Goal: Task Accomplishment & Management: Complete application form

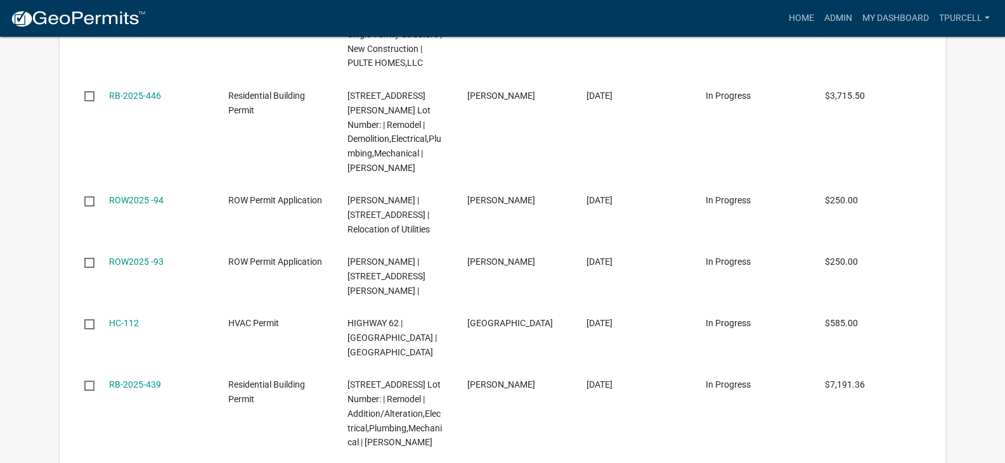
scroll to position [1344, 0]
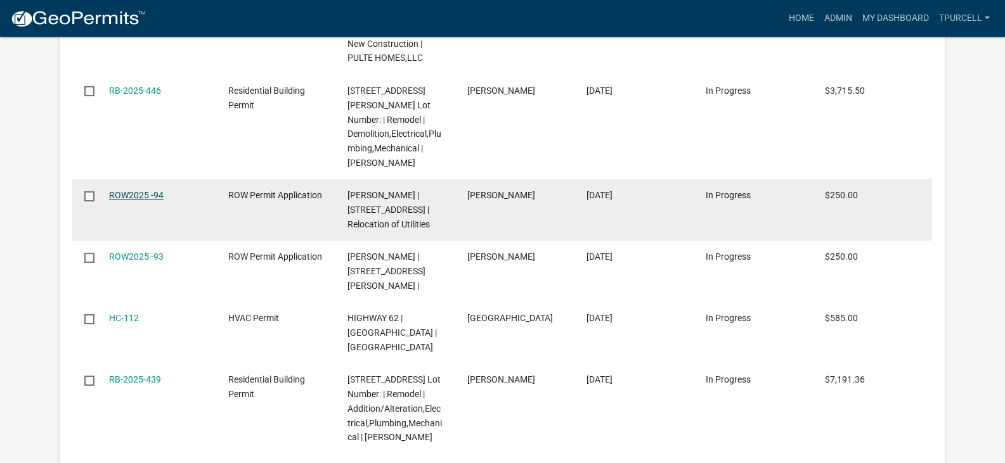
click at [153, 190] on link "ROW2025 -94" at bounding box center [136, 195] width 55 height 10
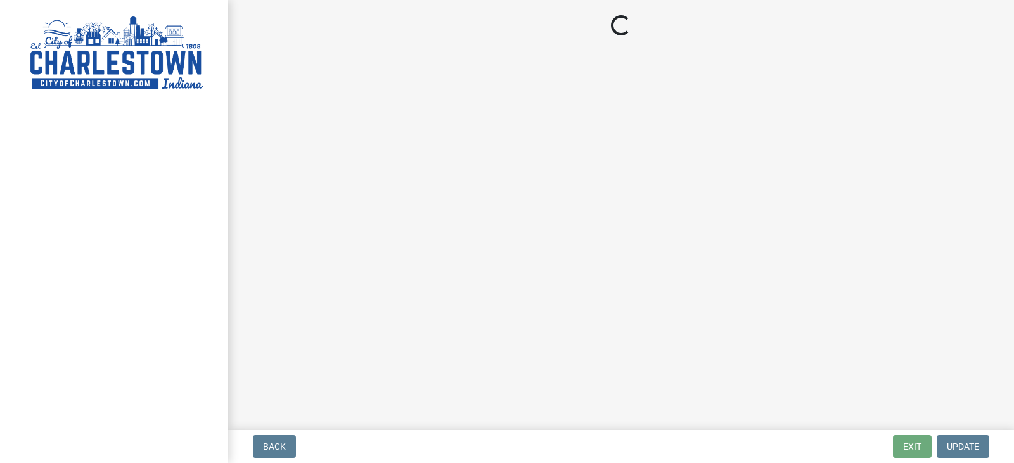
select select "3: 3"
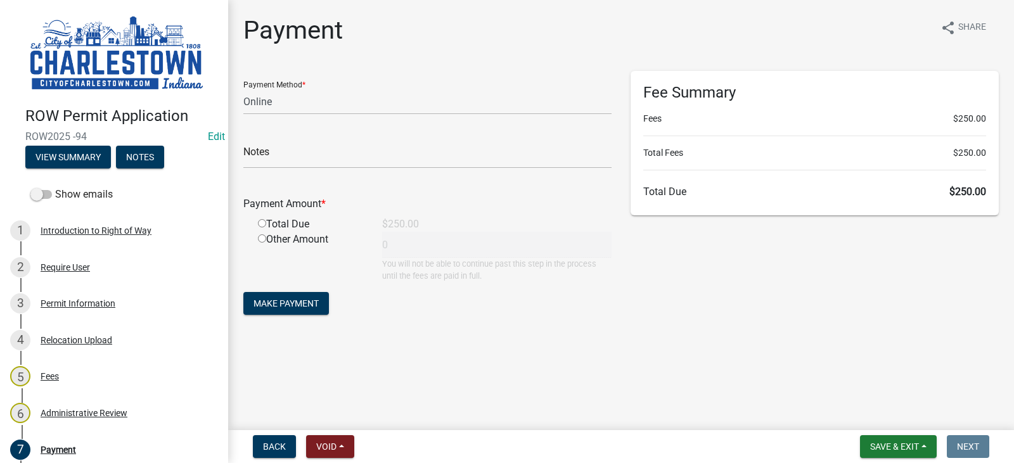
click at [263, 224] on input "radio" at bounding box center [262, 223] width 8 height 8
radio input "true"
type input "250"
click at [905, 440] on button "Save & Exit" at bounding box center [898, 447] width 77 height 23
click at [877, 413] on button "Save & Exit" at bounding box center [886, 414] width 101 height 30
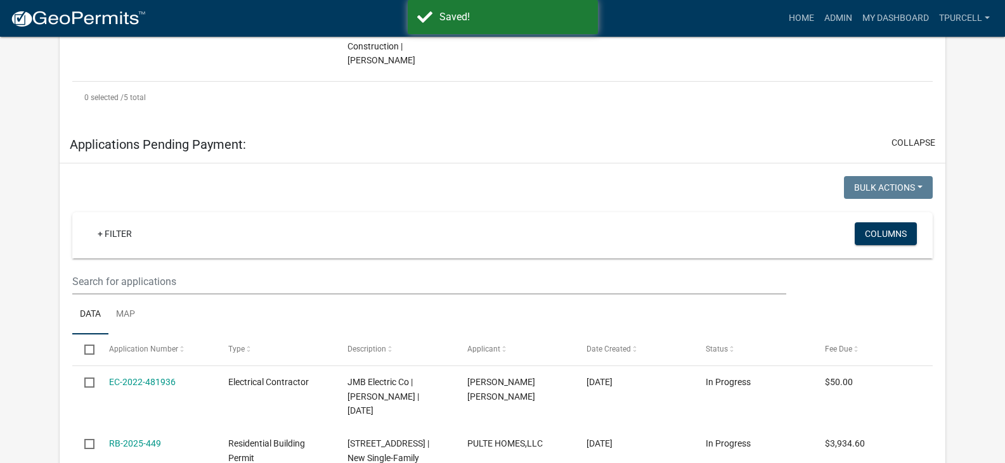
scroll to position [1215, 0]
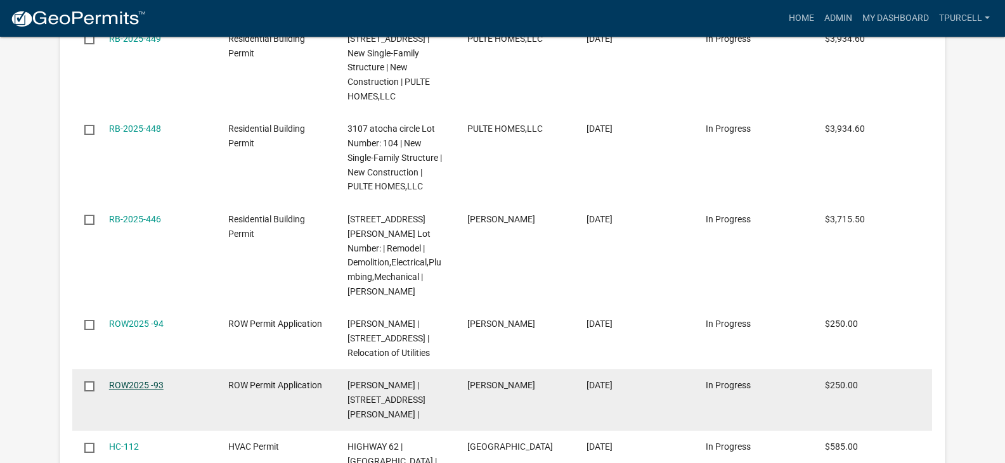
click at [129, 380] on link "ROW2025 -93" at bounding box center [136, 385] width 55 height 10
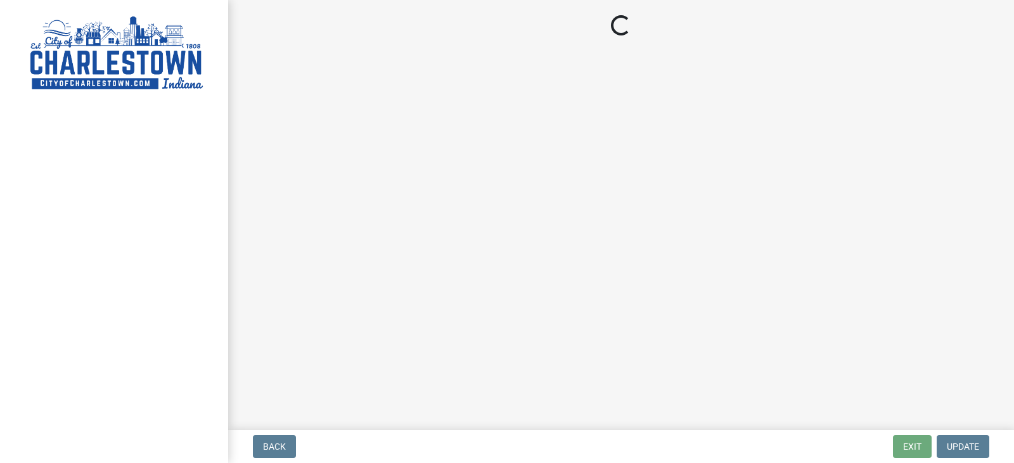
select select "3: 3"
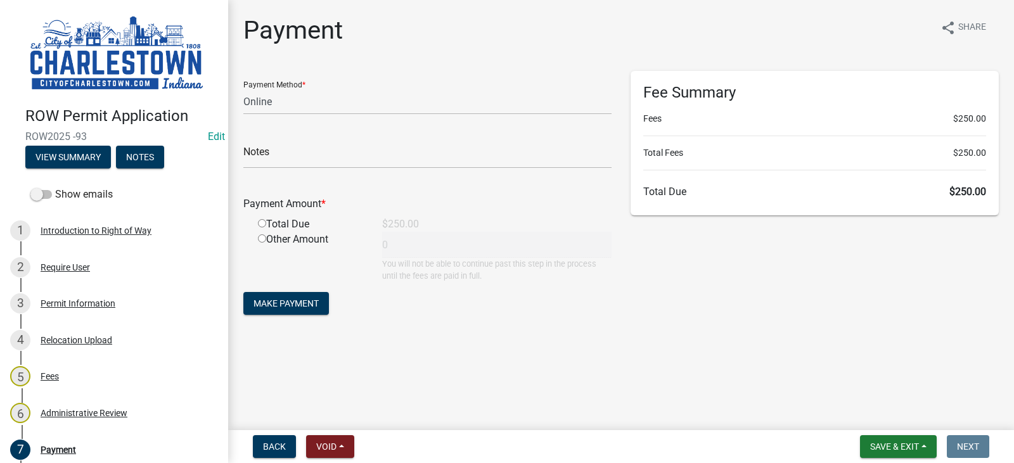
click at [265, 222] on input "radio" at bounding box center [262, 223] width 8 height 8
radio input "true"
type input "250"
click at [905, 443] on span "Save & Exit" at bounding box center [894, 447] width 49 height 10
click at [863, 415] on button "Save & Exit" at bounding box center [886, 414] width 101 height 30
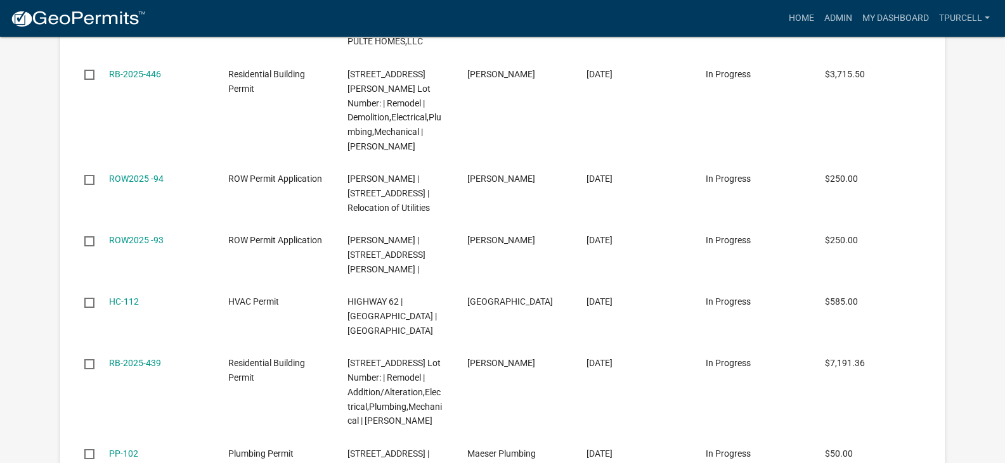
scroll to position [1369, 0]
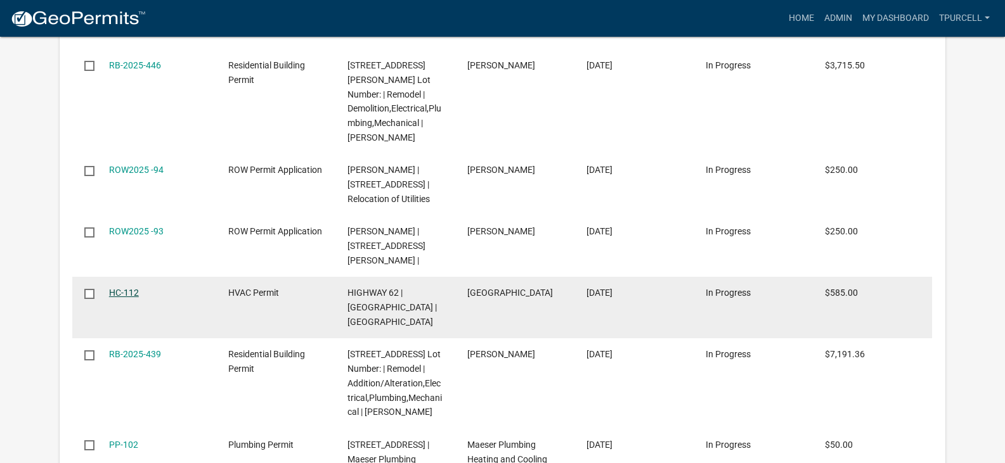
click at [131, 288] on link "HC-112" at bounding box center [124, 293] width 30 height 10
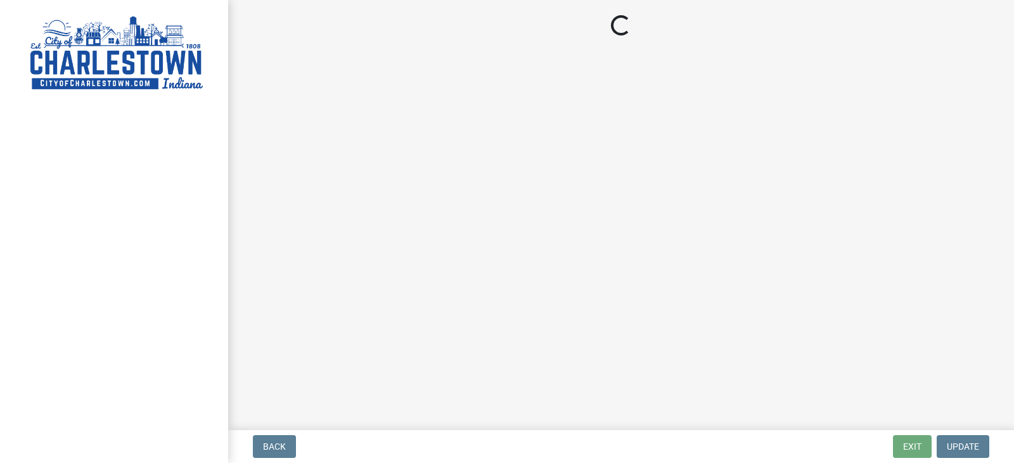
select select "3: 3"
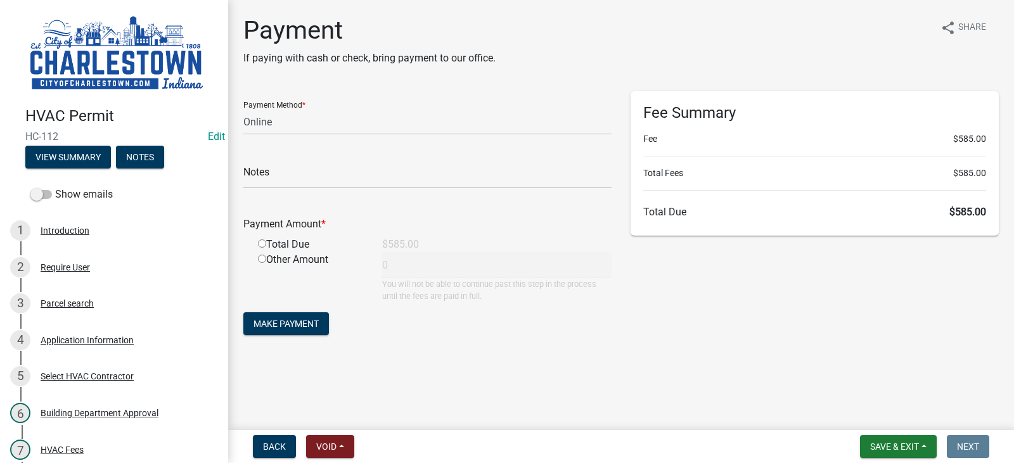
click at [261, 243] on input "radio" at bounding box center [262, 244] width 8 height 8
radio input "true"
type input "585"
click at [908, 439] on button "Save & Exit" at bounding box center [898, 447] width 77 height 23
click at [875, 413] on button "Save & Exit" at bounding box center [886, 414] width 101 height 30
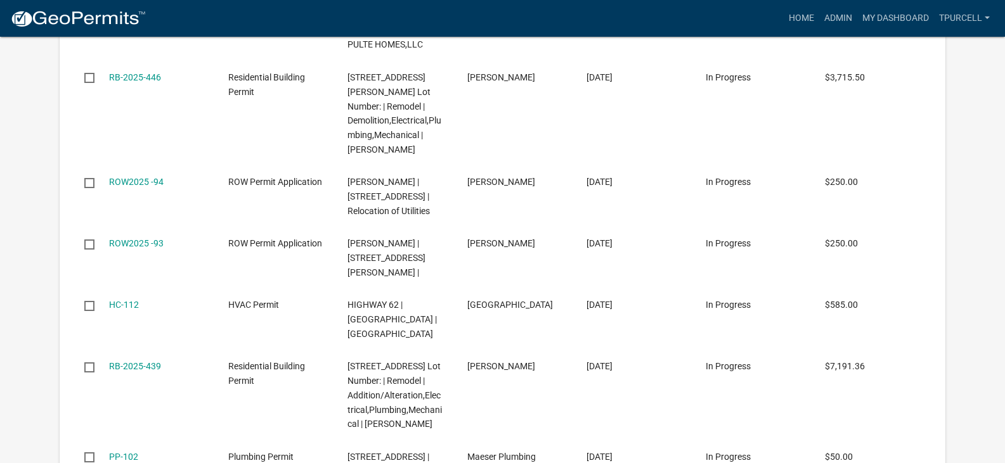
scroll to position [1369, 0]
